Goal: Information Seeking & Learning: Learn about a topic

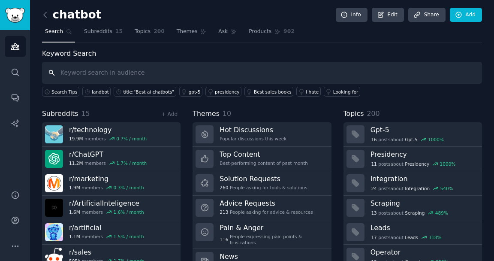
click at [123, 70] on input "text" at bounding box center [262, 73] width 440 height 22
type input "landbot"
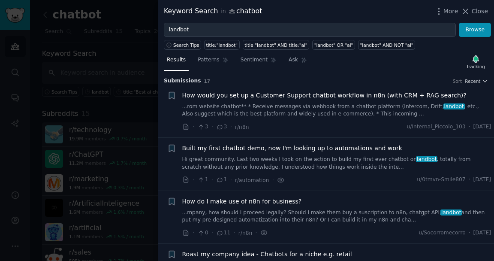
click at [282, 109] on link "...rom website chatbot** * Receive messages via webhook from a chatbot platform…" at bounding box center [336, 110] width 309 height 15
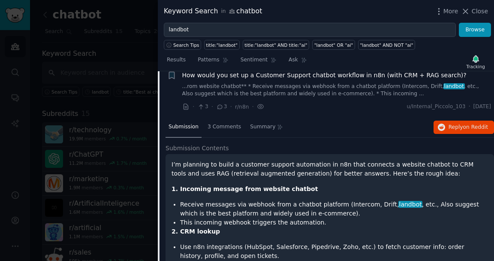
scroll to position [15, 0]
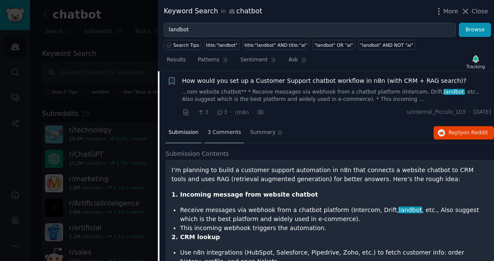
click at [221, 137] on div "3 Comments" at bounding box center [224, 133] width 39 height 21
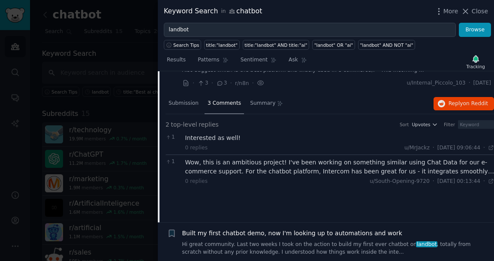
scroll to position [30, 0]
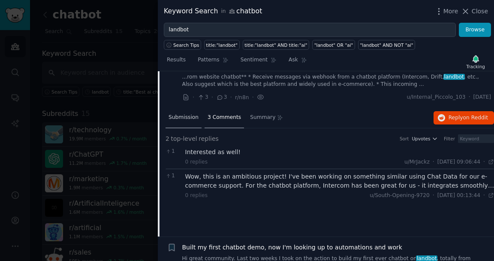
click at [184, 115] on span "Submission" at bounding box center [184, 118] width 30 height 8
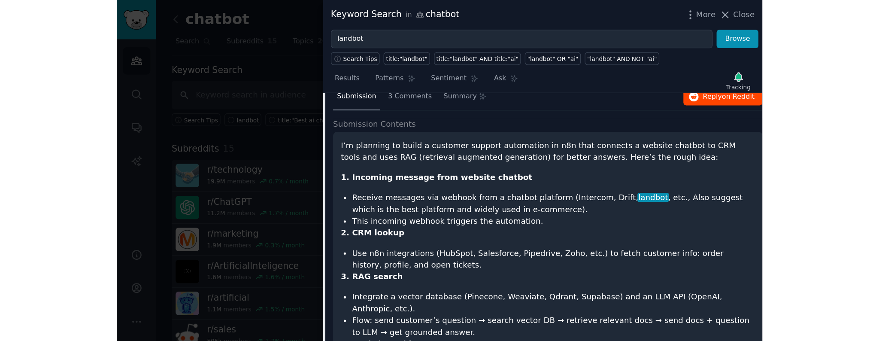
scroll to position [0, 0]
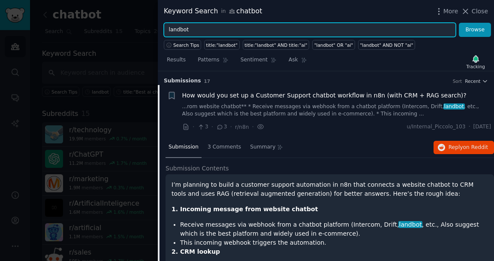
click at [216, 29] on input "landbot" at bounding box center [310, 30] width 292 height 15
click at [459, 23] on button "Browse" at bounding box center [475, 30] width 32 height 15
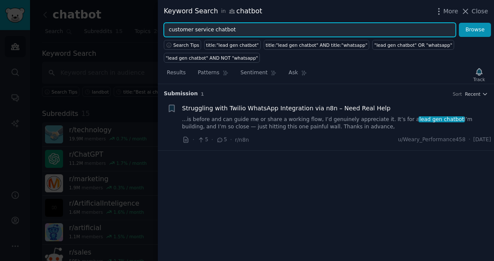
type input "customer service chatbot"
click at [459, 23] on button "Browse" at bounding box center [475, 30] width 32 height 15
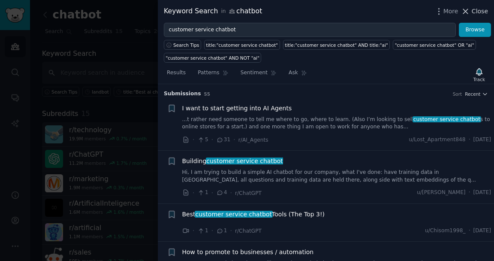
click at [468, 12] on icon at bounding box center [466, 11] width 5 height 5
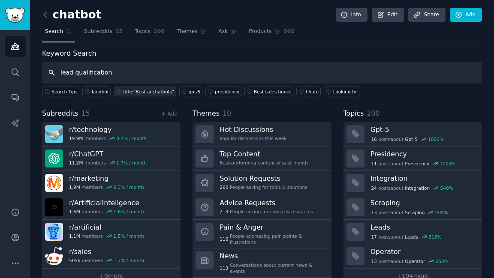
type input "lead qualification"
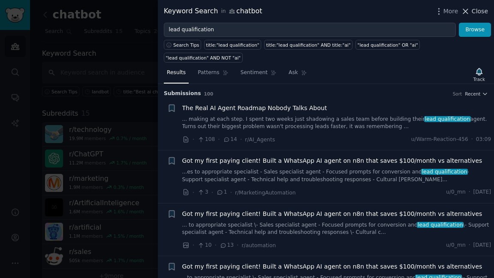
click at [482, 13] on span "Close" at bounding box center [480, 11] width 16 height 9
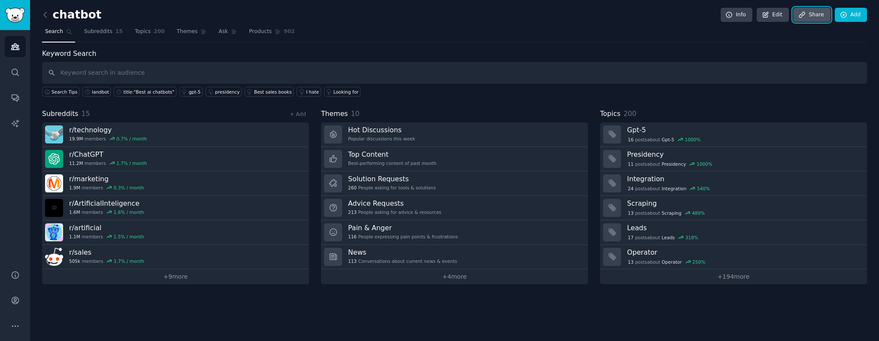
click at [494, 11] on link "Share" at bounding box center [811, 15] width 37 height 15
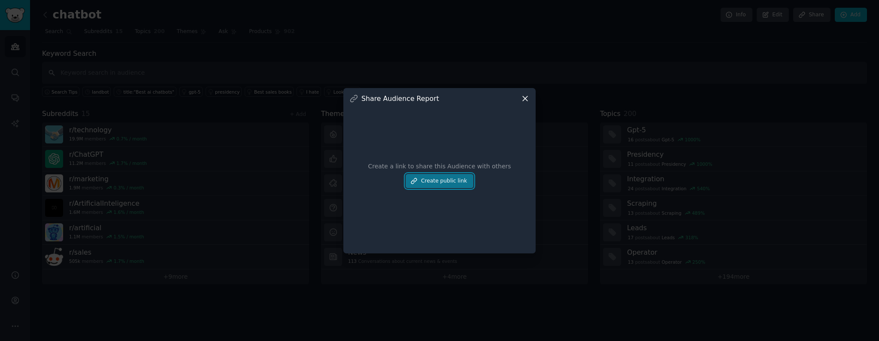
click at [442, 181] on button "Create public link" at bounding box center [439, 181] width 68 height 15
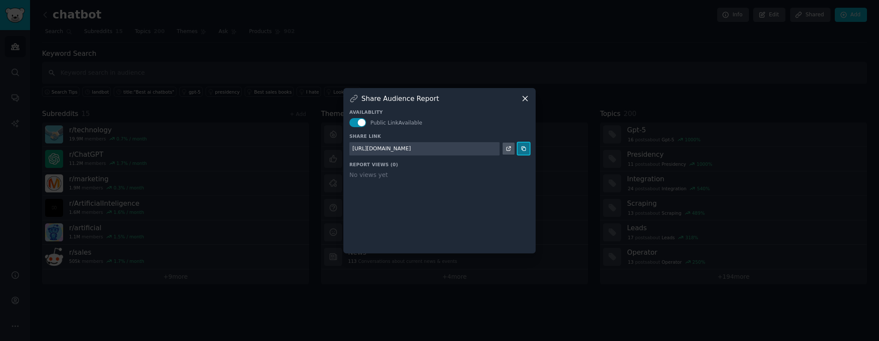
click at [494, 150] on icon at bounding box center [523, 148] width 6 height 6
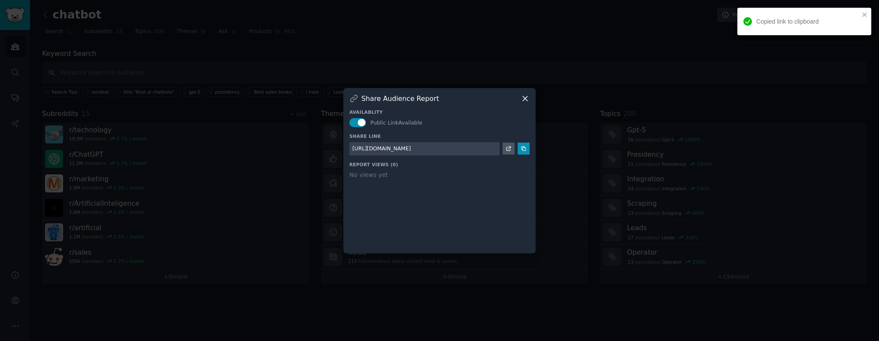
click at [494, 100] on icon at bounding box center [524, 98] width 9 height 9
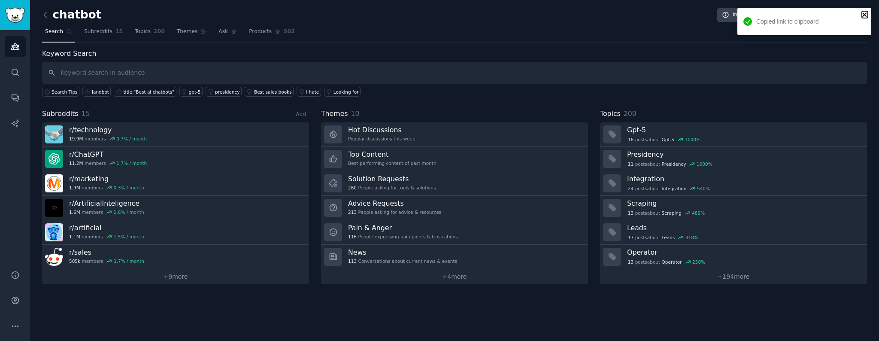
click at [494, 15] on icon "close" at bounding box center [865, 14] width 6 height 7
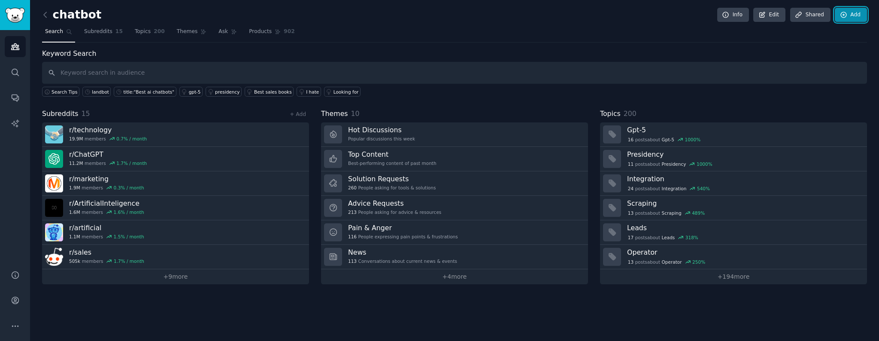
click at [494, 12] on link "Add" at bounding box center [851, 15] width 32 height 15
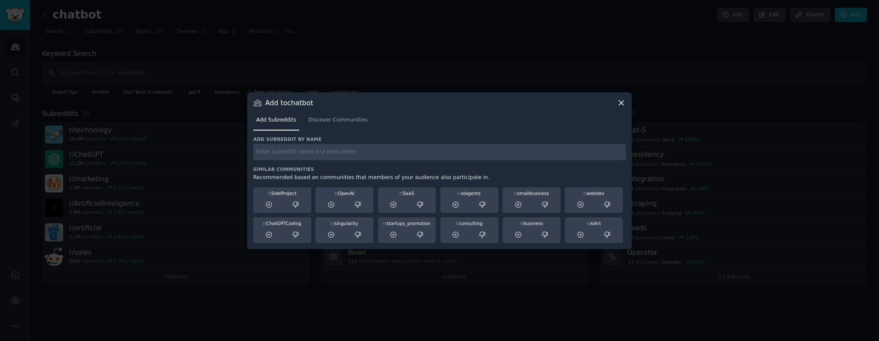
click at [494, 103] on icon at bounding box center [621, 102] width 9 height 9
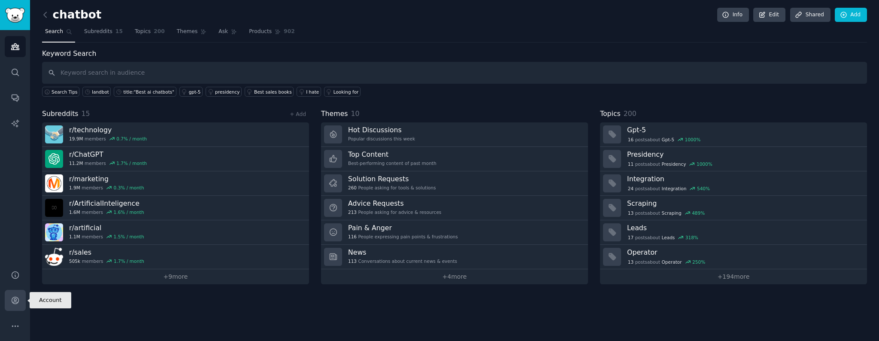
click at [17, 278] on icon "Sidebar" at bounding box center [15, 300] width 9 height 9
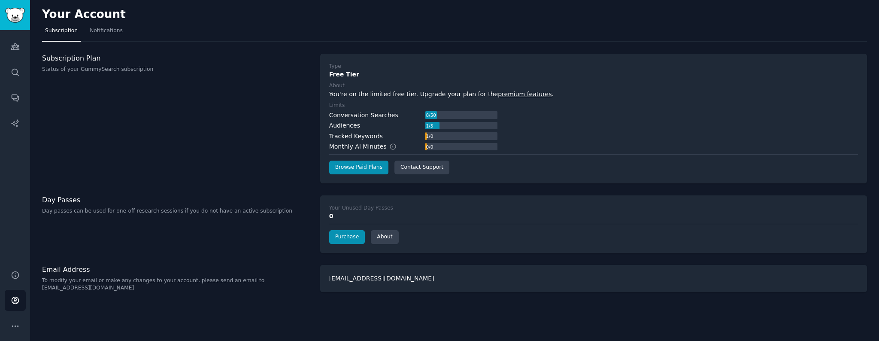
click at [350, 276] on div "[EMAIL_ADDRESS][DOMAIN_NAME]" at bounding box center [593, 278] width 547 height 27
click at [140, 278] on p "To modify your email or make any changes to your account, please send an email …" at bounding box center [176, 284] width 269 height 15
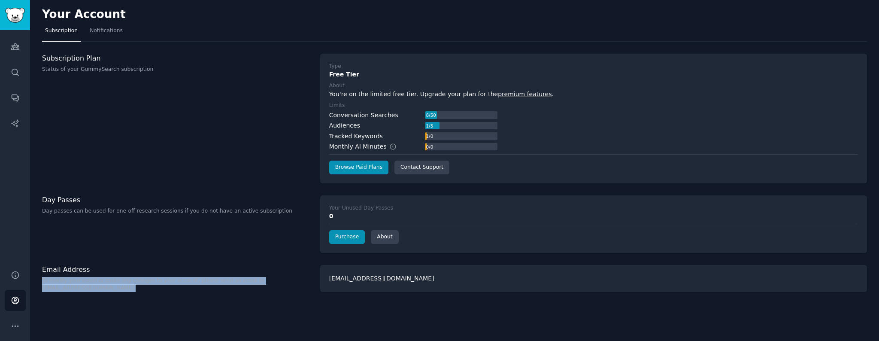
click at [140, 278] on p "To modify your email or make any changes to your account, please send an email …" at bounding box center [176, 284] width 269 height 15
click at [20, 278] on button "More" at bounding box center [15, 325] width 21 height 21
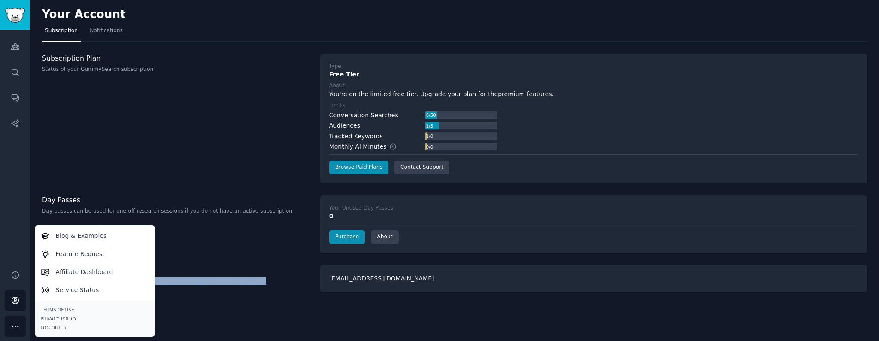
click at [187, 278] on div "Your Account Subscription Notifications Subscription Plan Status of your GummyS…" at bounding box center [454, 170] width 849 height 341
